Goal: Task Accomplishment & Management: Manage account settings

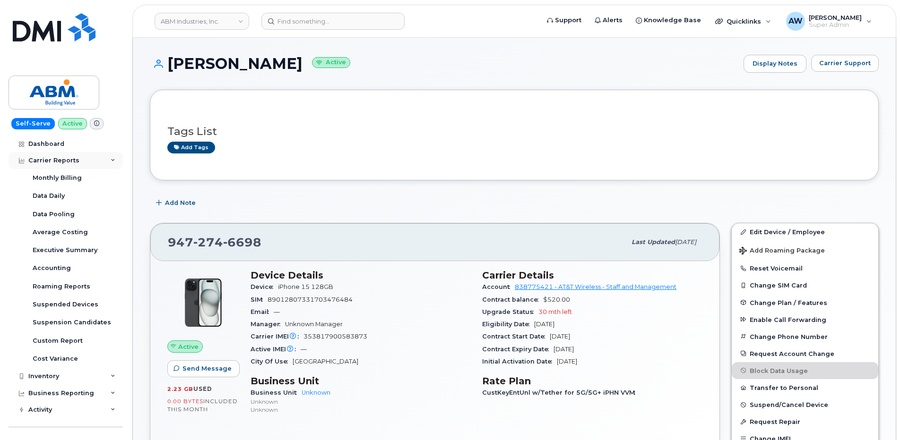
click at [96, 160] on div "Carrier Reports" at bounding box center [66, 160] width 114 height 17
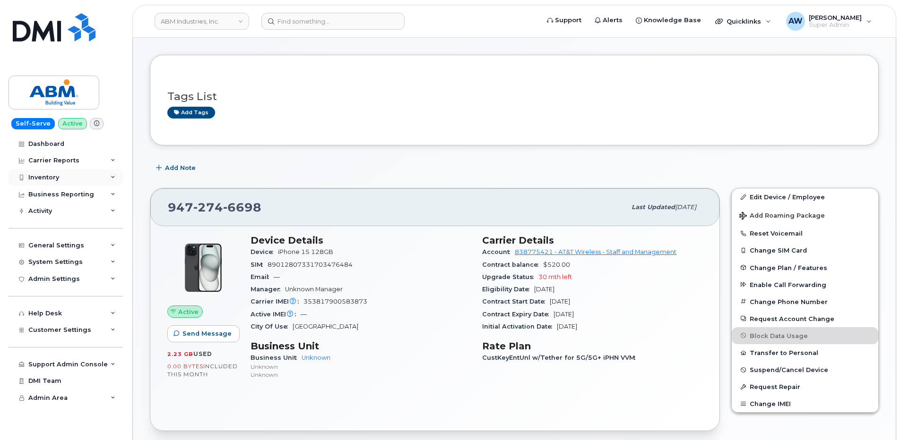
scroll to position [142, 0]
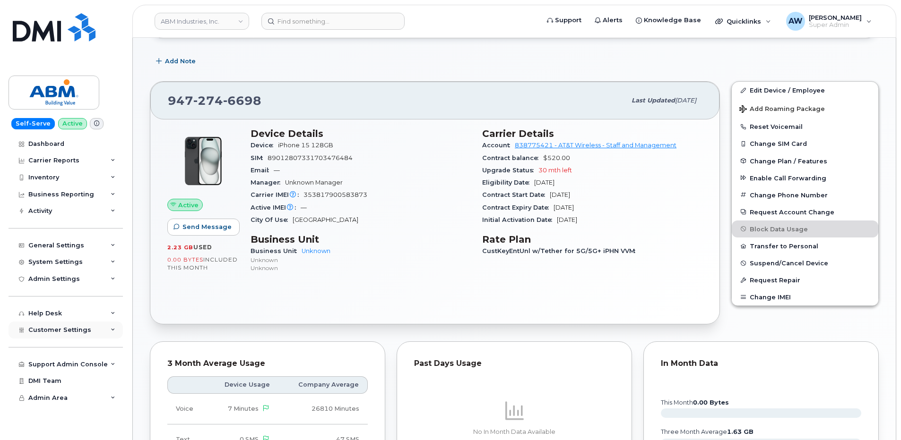
click at [97, 327] on div "Customer Settings" at bounding box center [66, 330] width 114 height 17
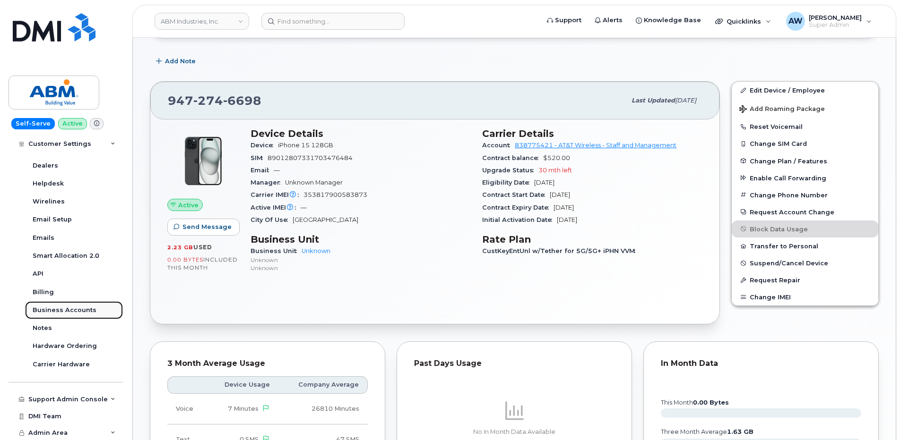
click at [84, 311] on div "Business Accounts" at bounding box center [65, 310] width 64 height 9
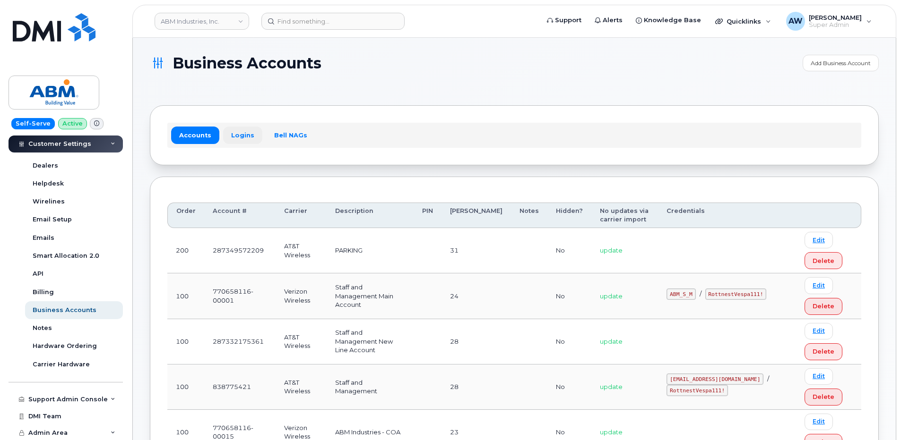
click at [243, 137] on link "Logins" at bounding box center [242, 135] width 39 height 17
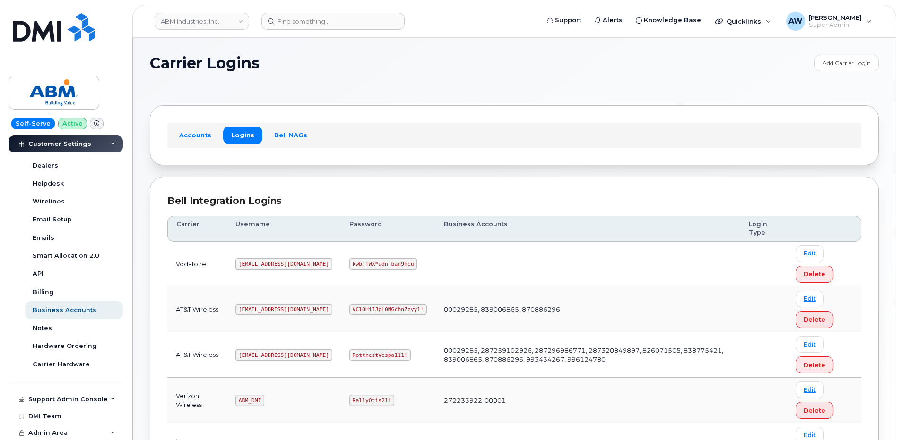
scroll to position [189, 0]
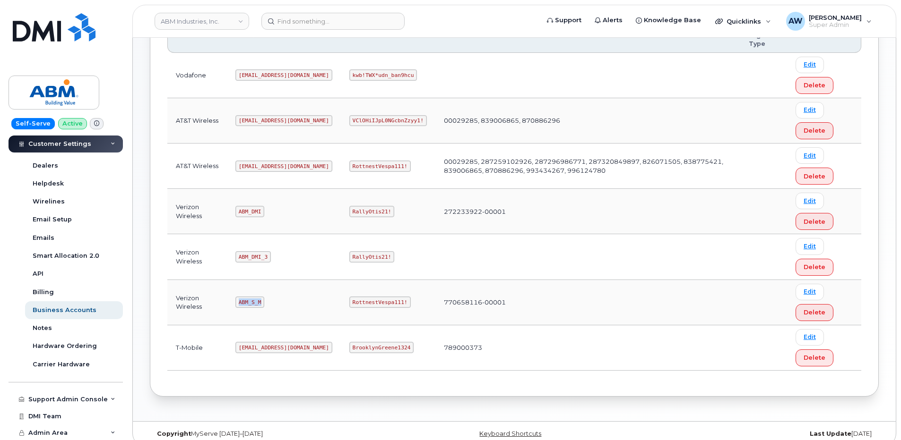
drag, startPoint x: 239, startPoint y: 303, endPoint x: 272, endPoint y: 303, distance: 33.1
click at [272, 303] on td "ABM_S_M" at bounding box center [284, 302] width 114 height 45
copy code "ABM_S_M"
drag, startPoint x: 318, startPoint y: 299, endPoint x: 370, endPoint y: 304, distance: 52.3
click at [370, 304] on code "RottnestVespa111!" at bounding box center [379, 302] width 61 height 11
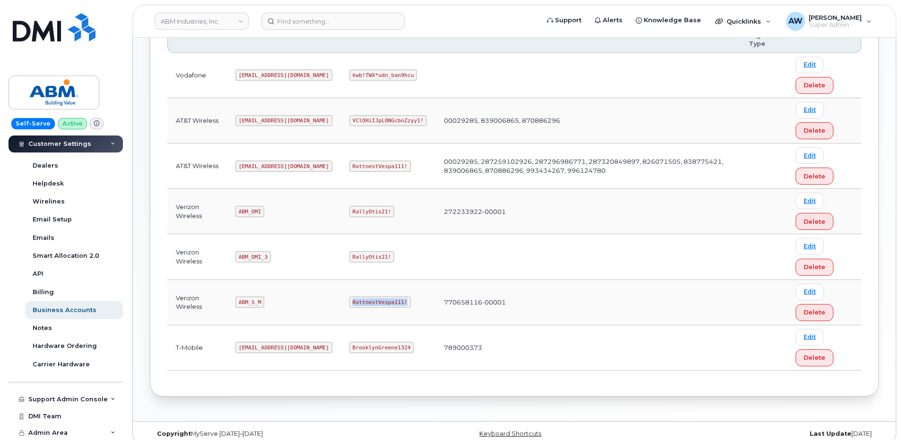
copy code "RottnestVespa111!"
